Goal: Information Seeking & Learning: Find specific page/section

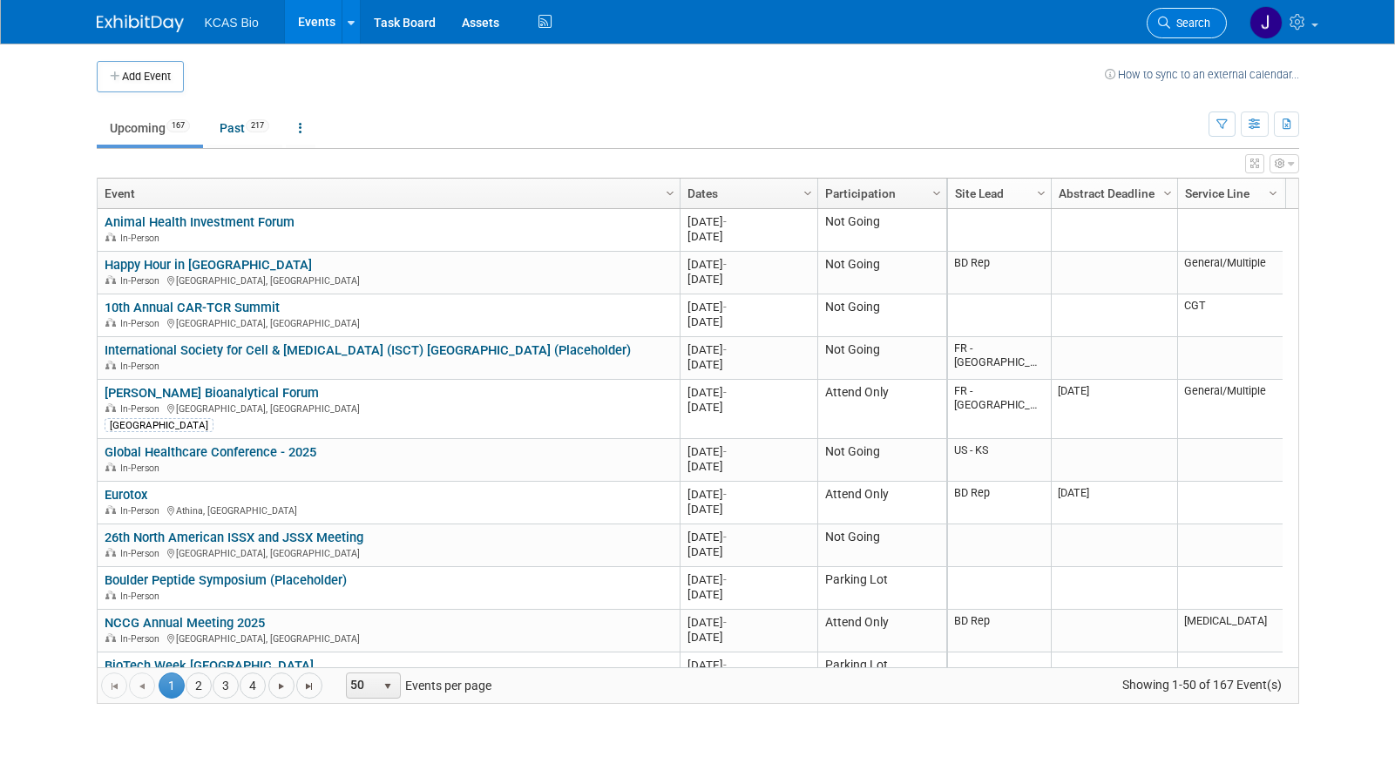
click at [1182, 23] on span "Search" at bounding box center [1191, 23] width 40 height 13
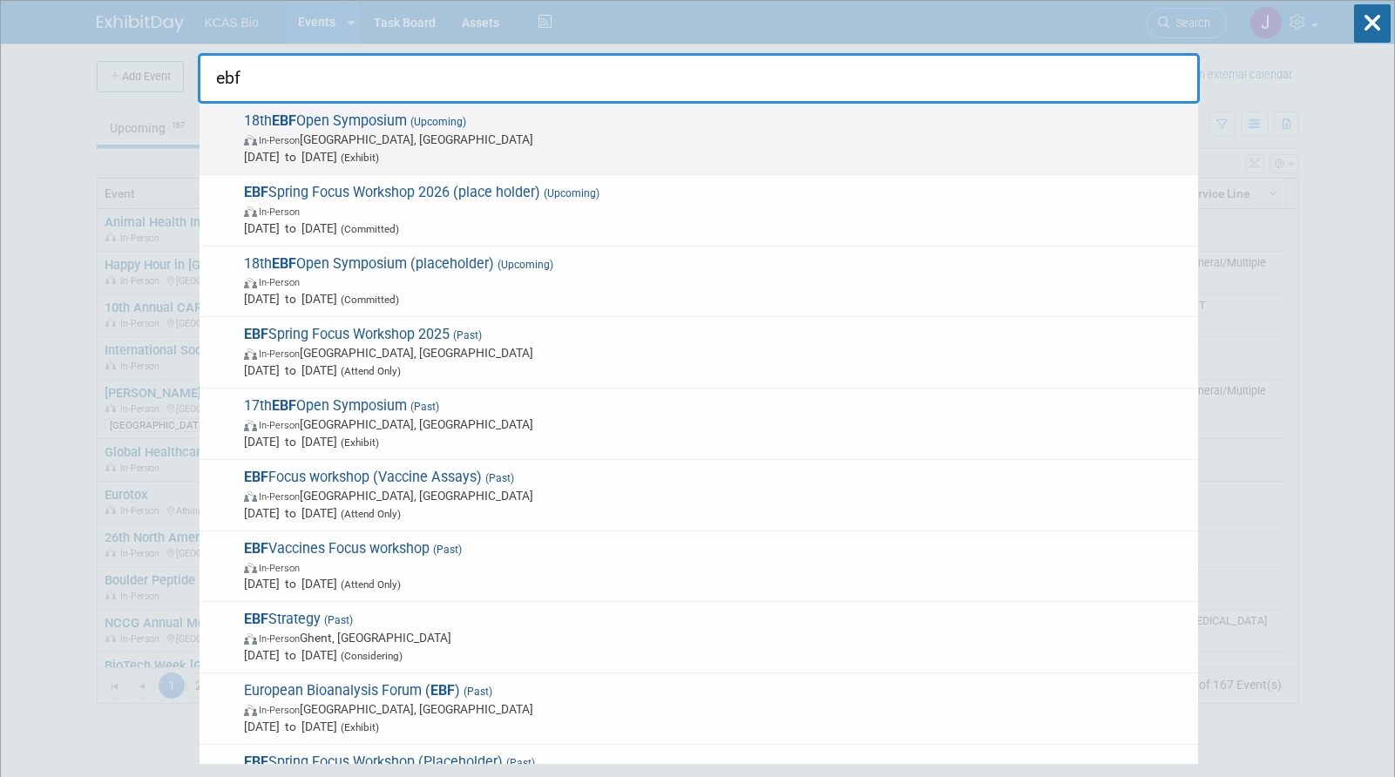
type input "ebf"
click at [487, 132] on span "In-Person L'Hospitalet de Llobregat, Spain" at bounding box center [717, 139] width 946 height 17
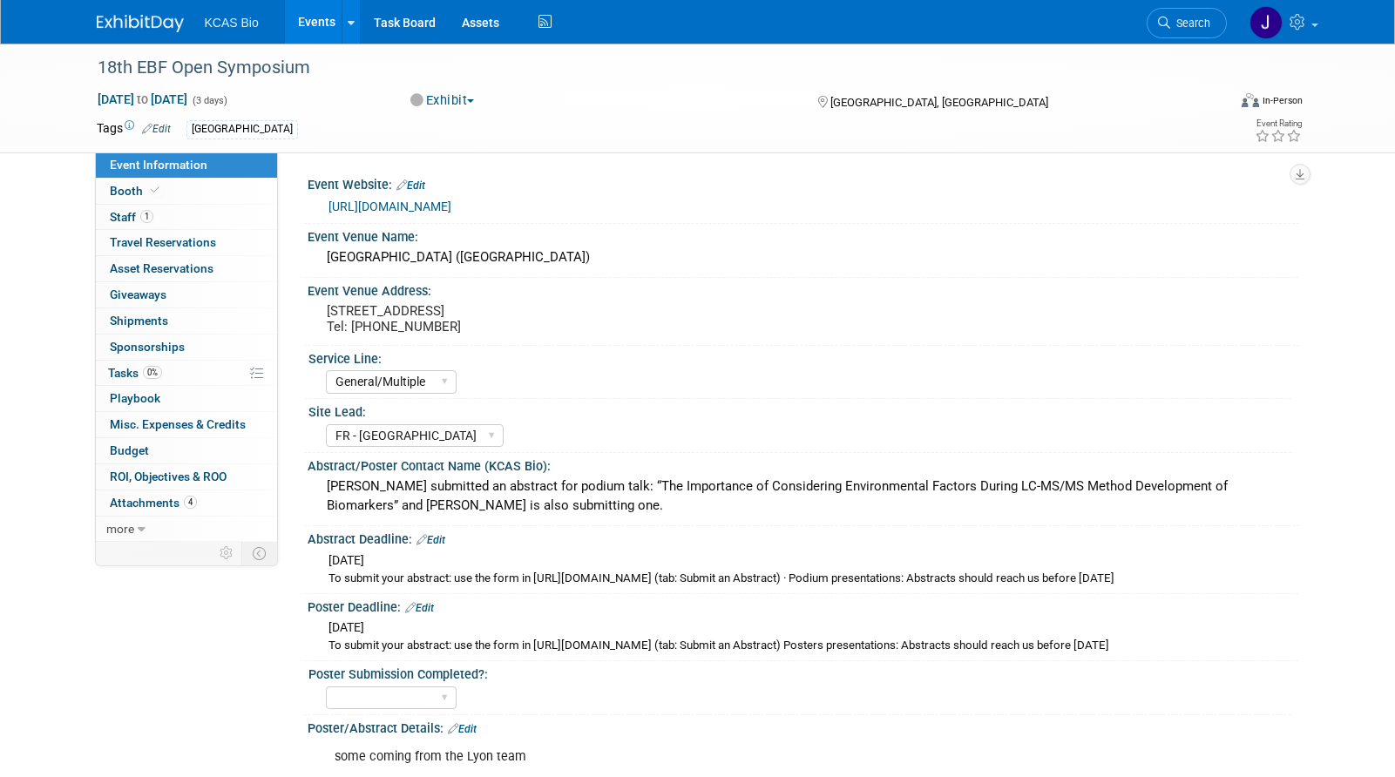
select select "General/Multiple"
select select "FR - [GEOGRAPHIC_DATA]"
click at [131, 216] on span "Staff 1" at bounding box center [132, 217] width 44 height 14
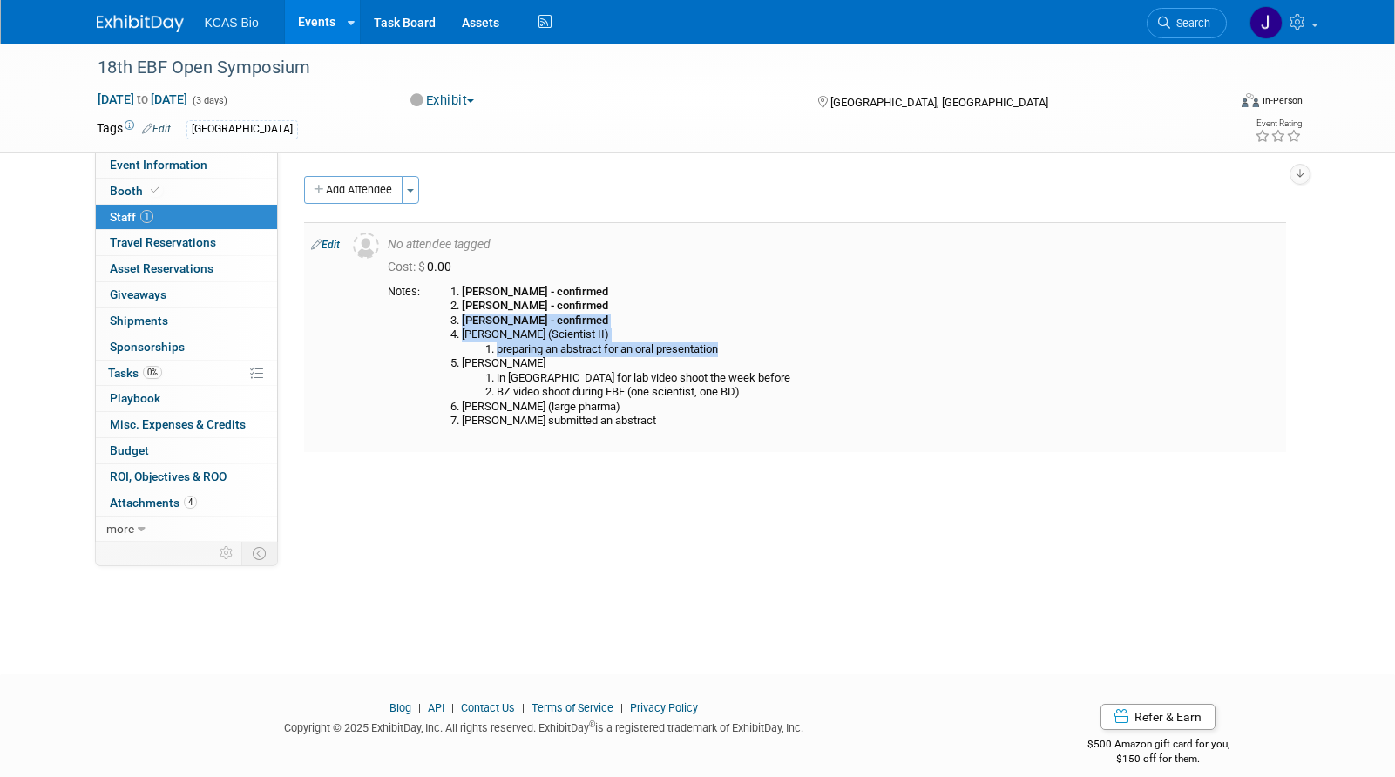
drag, startPoint x: 729, startPoint y: 349, endPoint x: 452, endPoint y: 323, distance: 277.5
click at [452, 323] on ol "[PERSON_NAME] - confirmed [PERSON_NAME] - confirmed [PERSON_NAME] - confirmed […" at bounding box center [853, 357] width 852 height 144
